Goal: Information Seeking & Learning: Learn about a topic

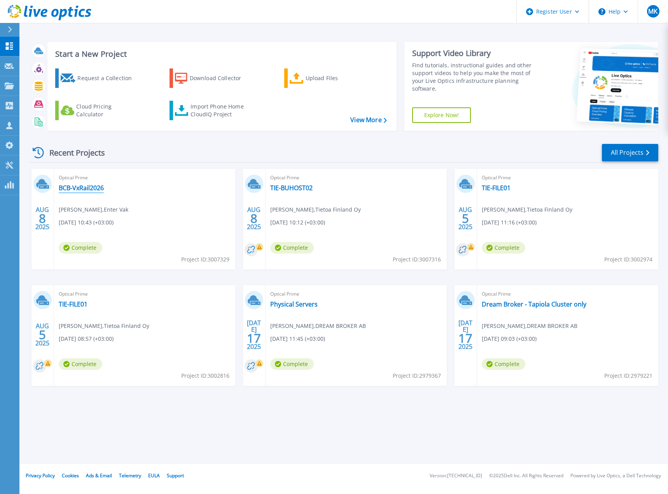
click at [78, 185] on link "BCB-VxRail2026" at bounding box center [81, 188] width 45 height 8
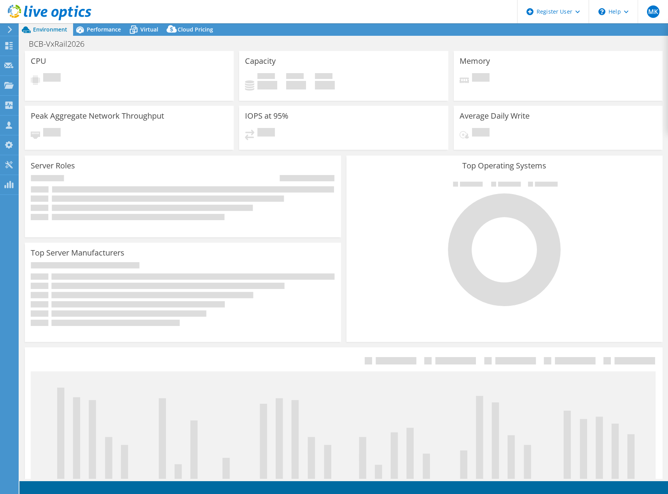
select select "USD"
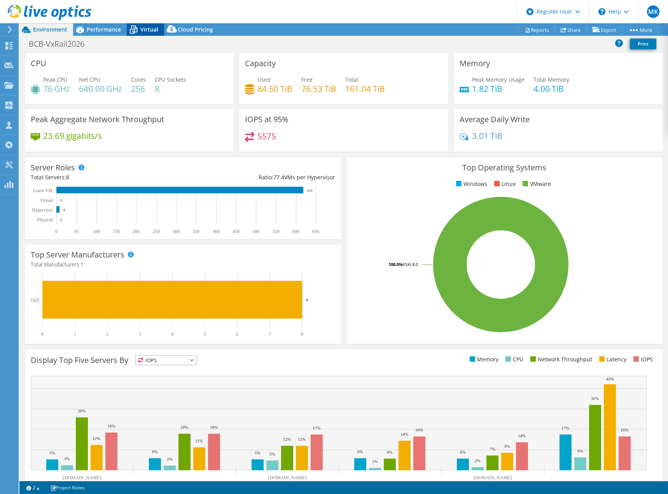
click at [149, 28] on span "Virtual" at bounding box center [149, 29] width 18 height 7
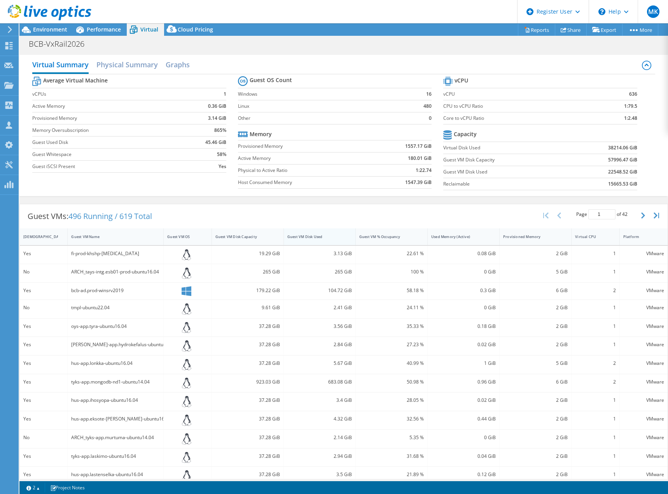
click at [318, 236] on div "Guest VM Disk Used" at bounding box center [314, 236] width 55 height 5
click at [104, 30] on span "Performance" at bounding box center [104, 29] width 34 height 7
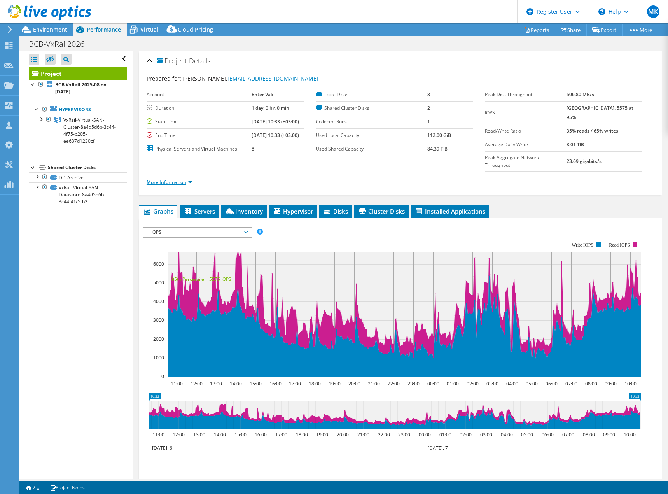
click at [156, 179] on link "More Information" at bounding box center [169, 182] width 45 height 7
